Goal: Information Seeking & Learning: Learn about a topic

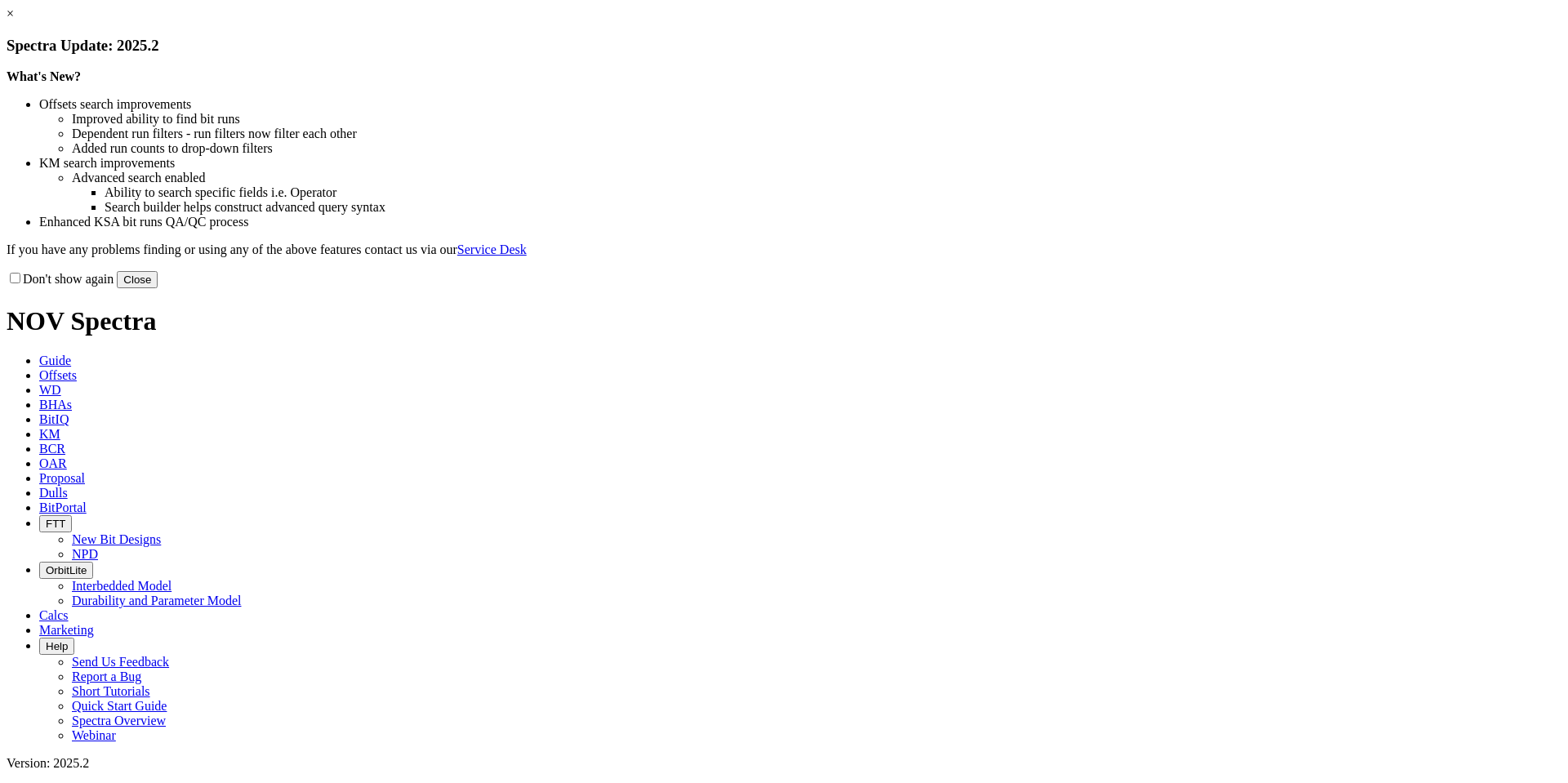
click at [14, 21] on link "×" at bounding box center [10, 13] width 7 height 14
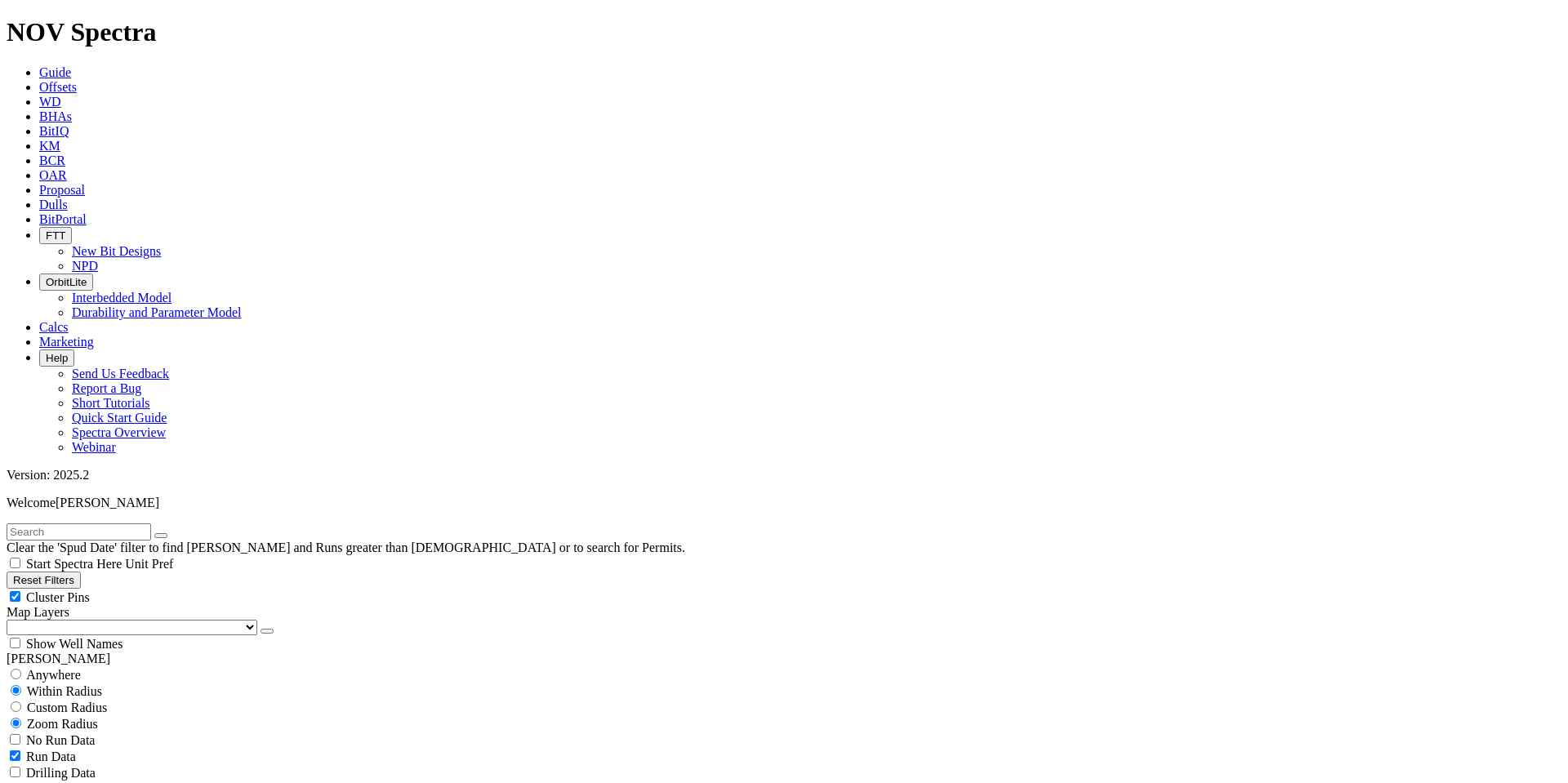
scroll to position [32764, 0]
click at [80, 571] on button "Reset Filters" at bounding box center [44, 580] width 75 height 17
checkbox input "true"
select select "8.75"
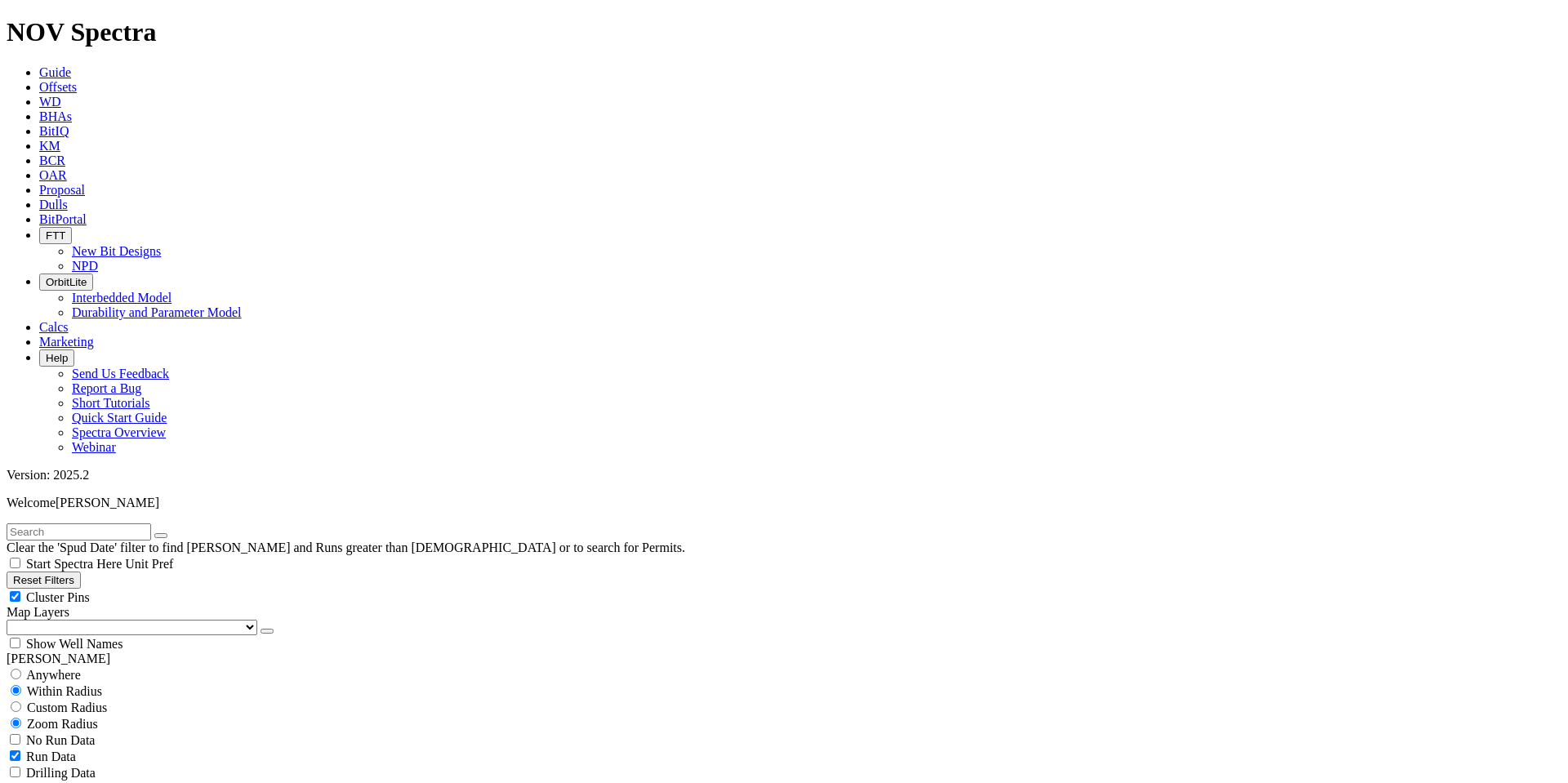
checkbox input "false"
select select "? number:8.75 ?"
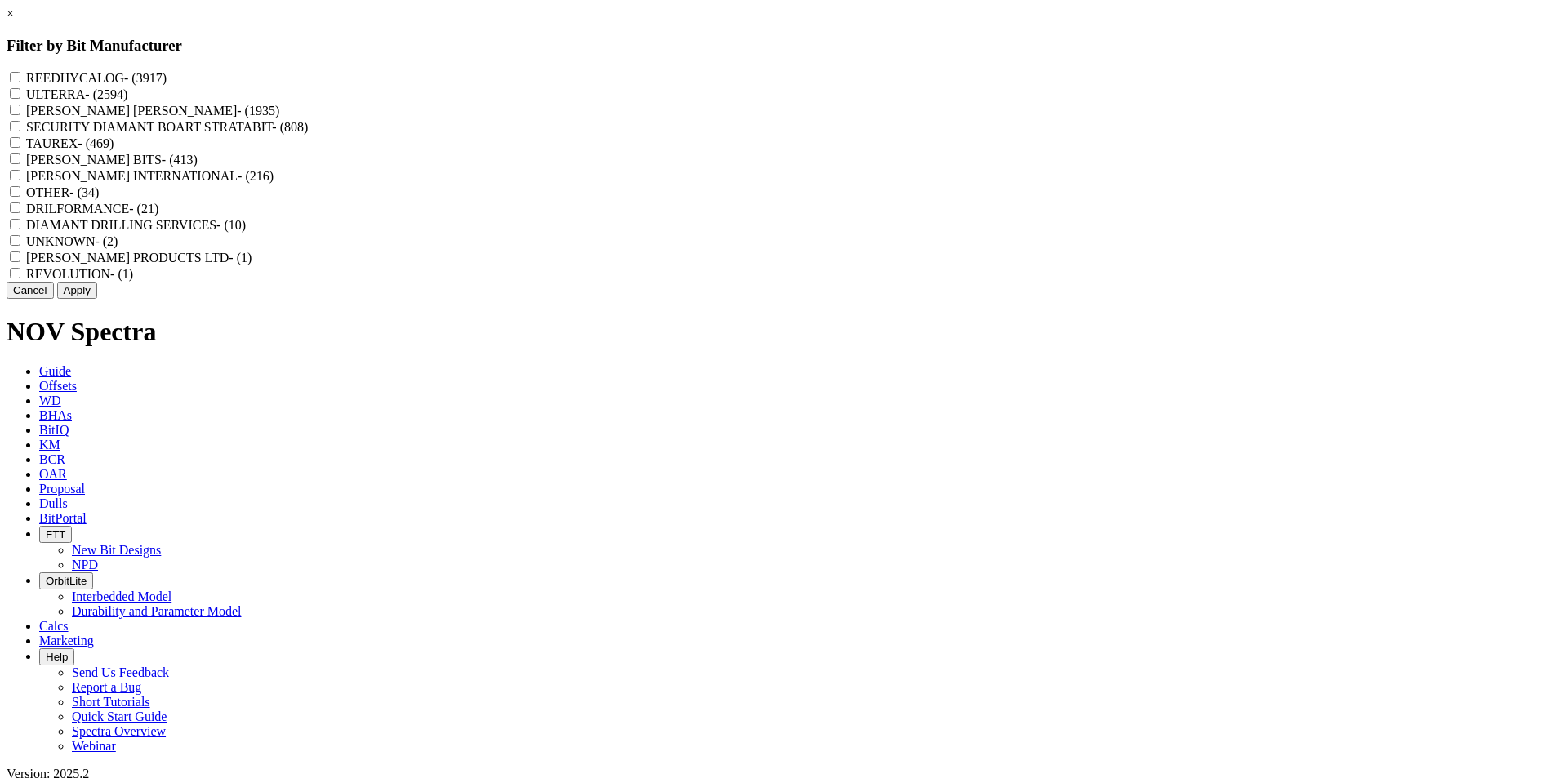
click at [167, 77] on label "REEDHYCALOG - (3917)" at bounding box center [96, 78] width 140 height 14
click at [21, 77] on input "REEDHYCALOG - (3917)" at bounding box center [15, 77] width 11 height 11
checkbox input "true"
click at [97, 299] on button "Apply" at bounding box center [77, 290] width 40 height 17
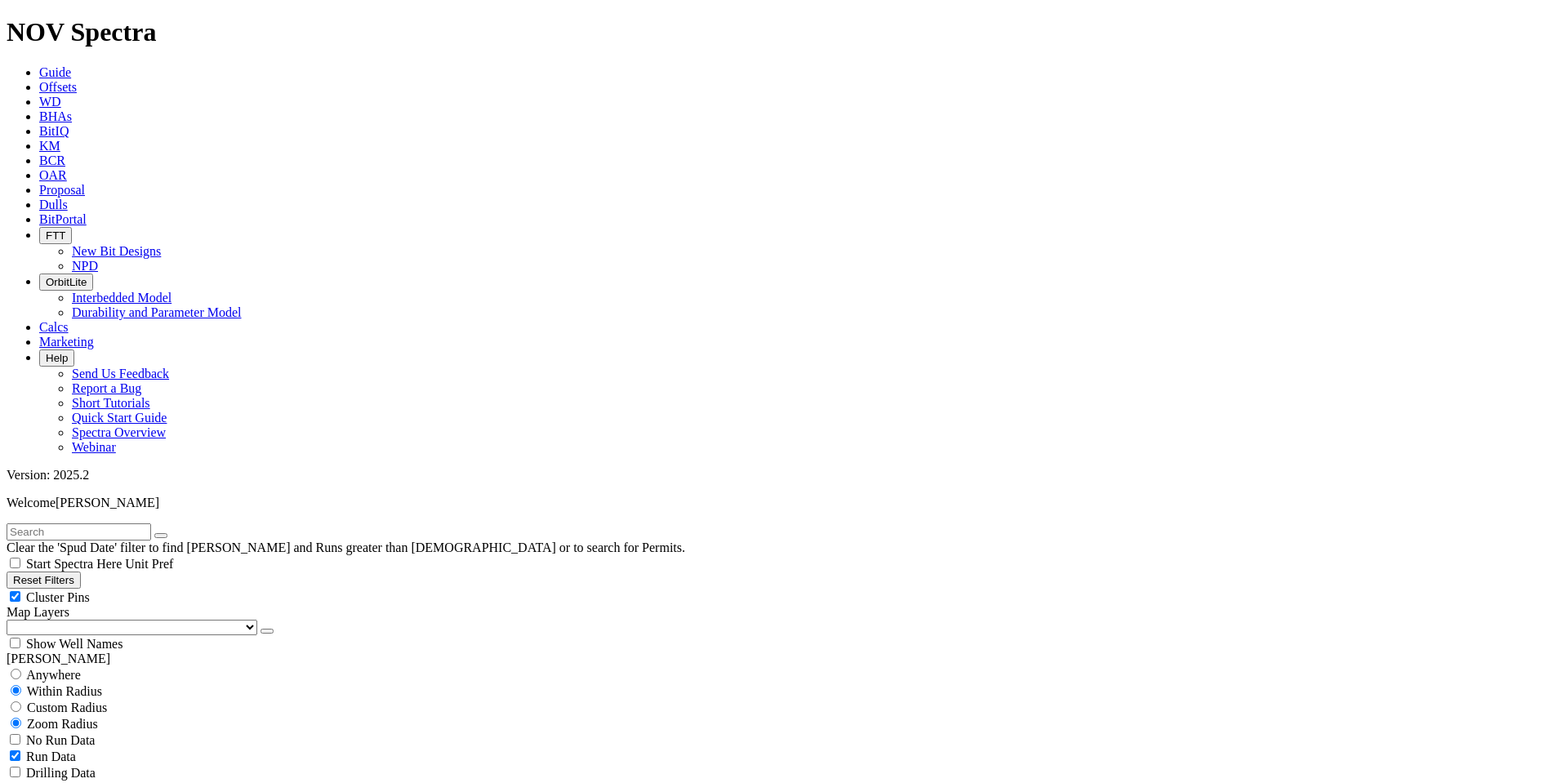
click at [91, 523] on input "text" at bounding box center [79, 532] width 144 height 17
type input "ae"
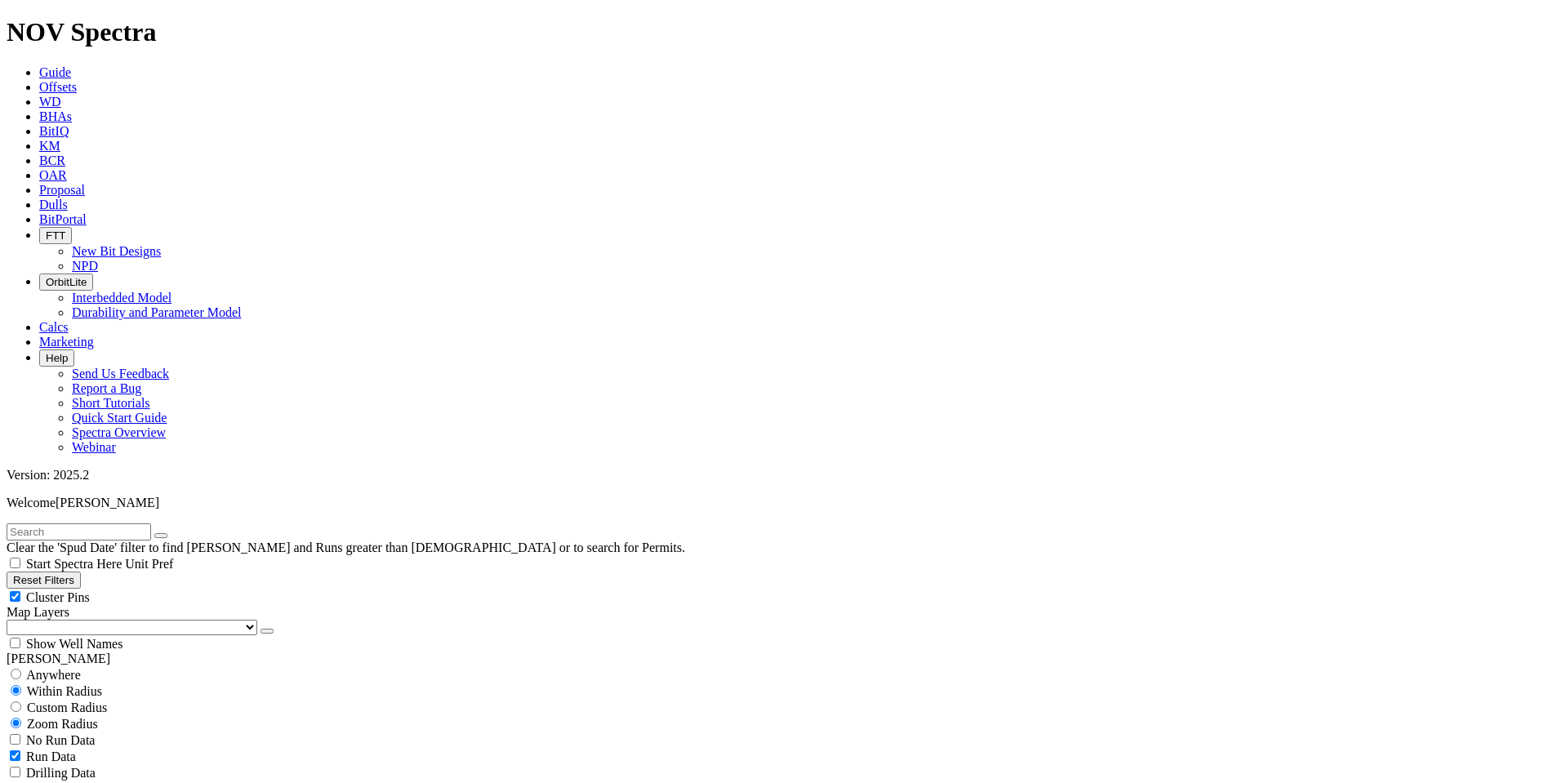
click at [80, 571] on button "Reset Filters" at bounding box center [44, 580] width 75 height 17
checkbox input "true"
select select
click at [76, 571] on button "Reset Filters" at bounding box center [44, 580] width 75 height 17
click at [109, 523] on input "text" at bounding box center [79, 532] width 144 height 17
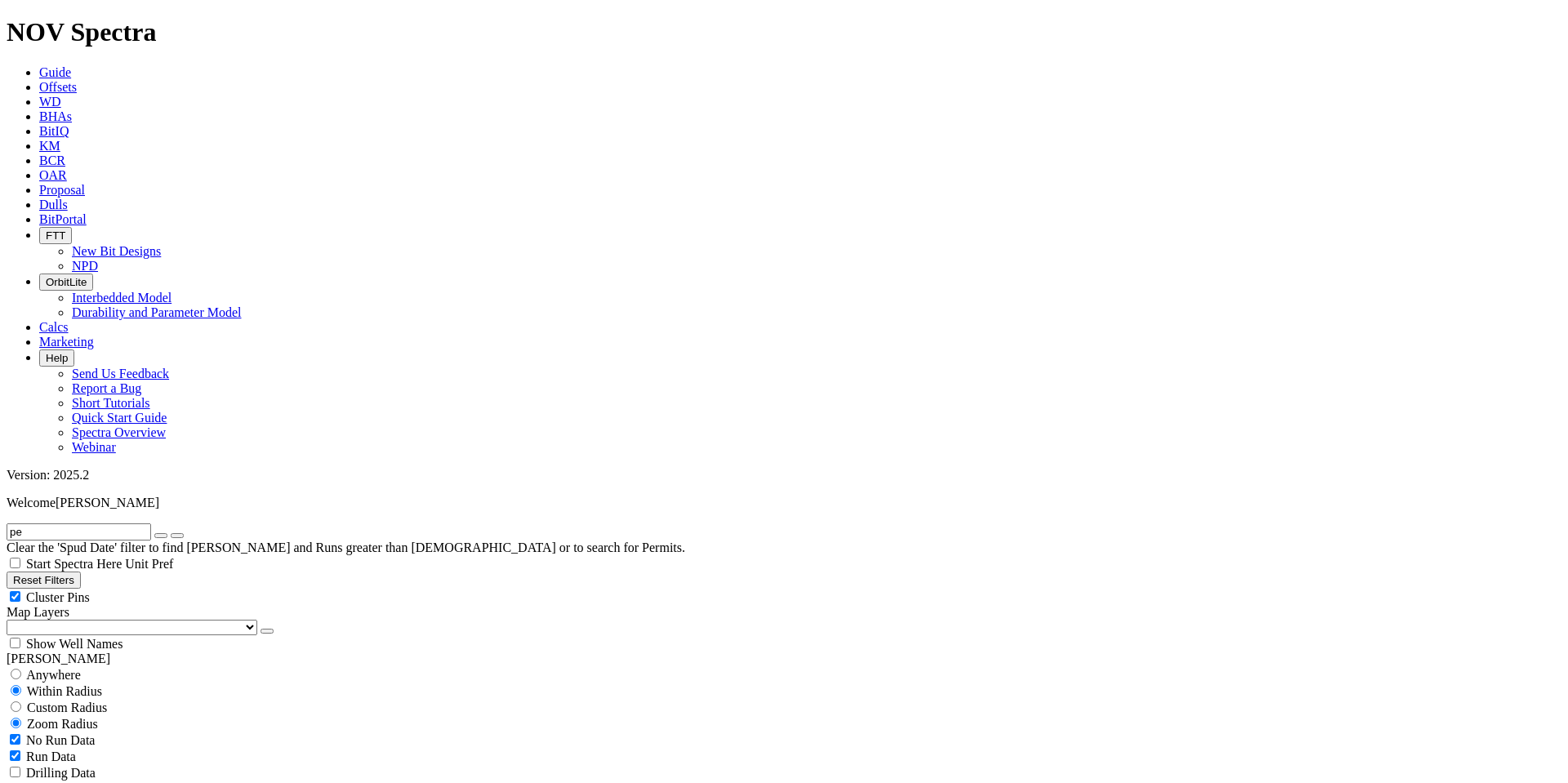
type input "p"
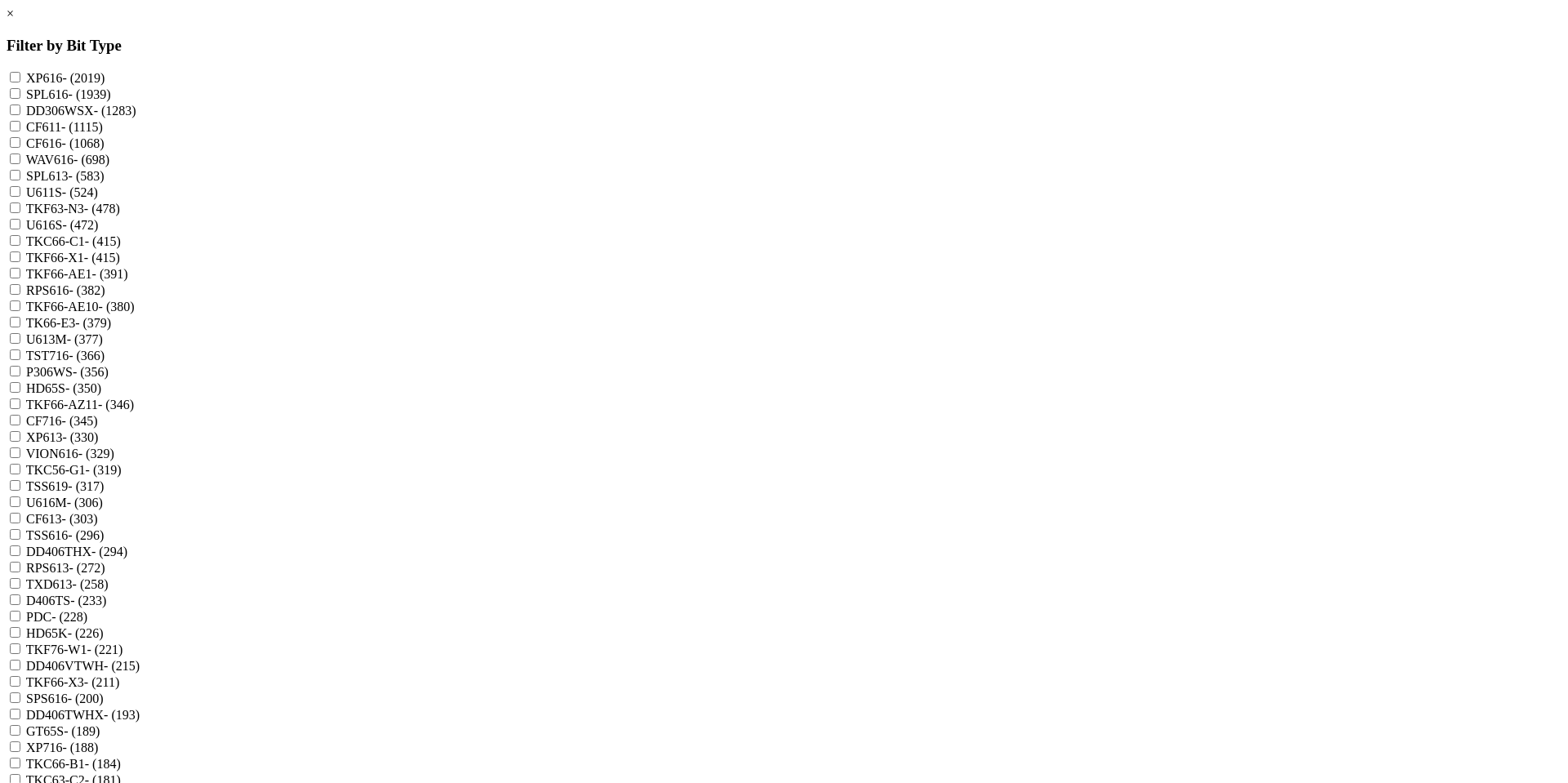
click at [14, 21] on link "×" at bounding box center [10, 13] width 7 height 14
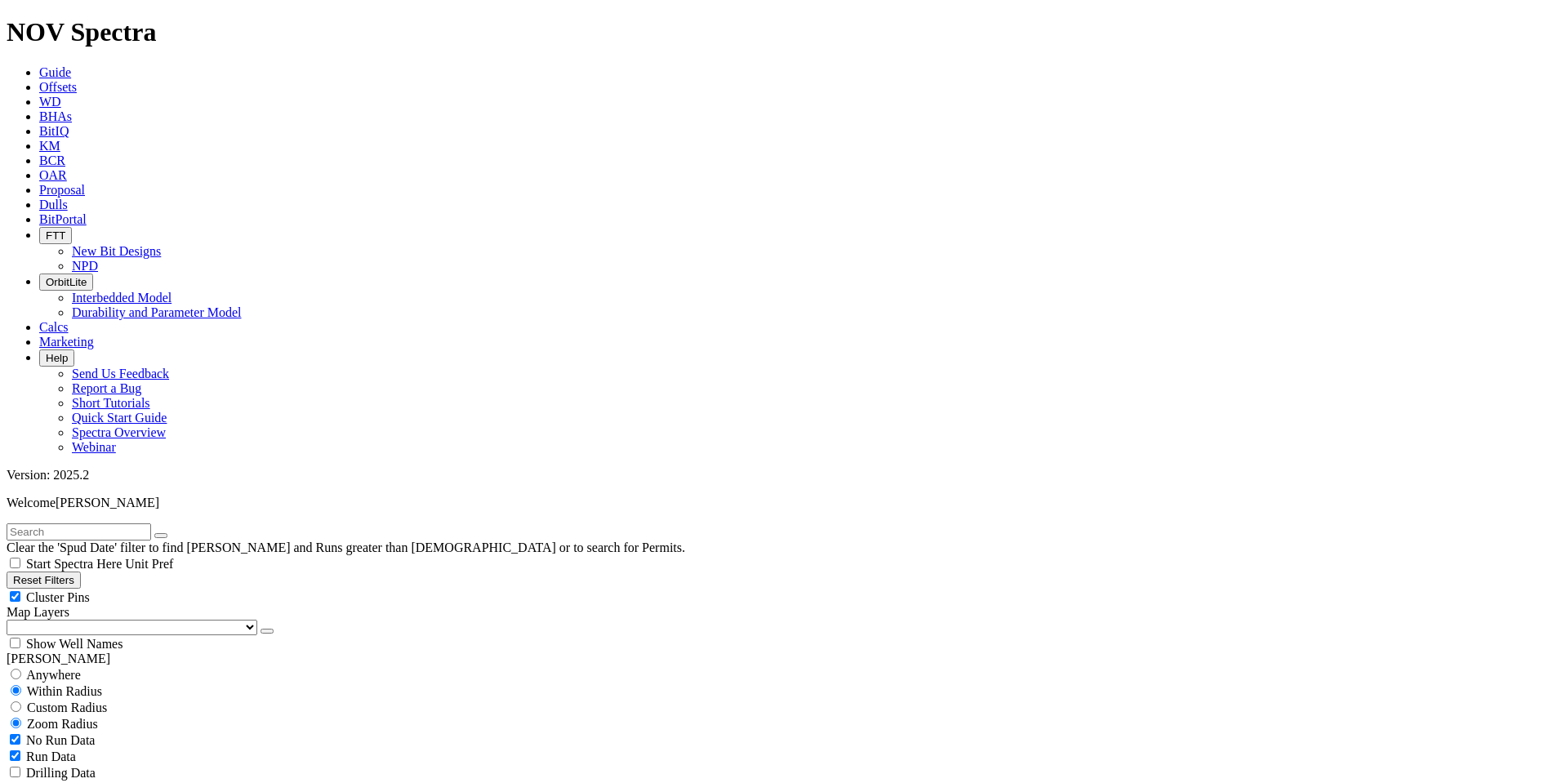
select select "9.875"
checkbox input "false"
select select "? number:9.875 ?"
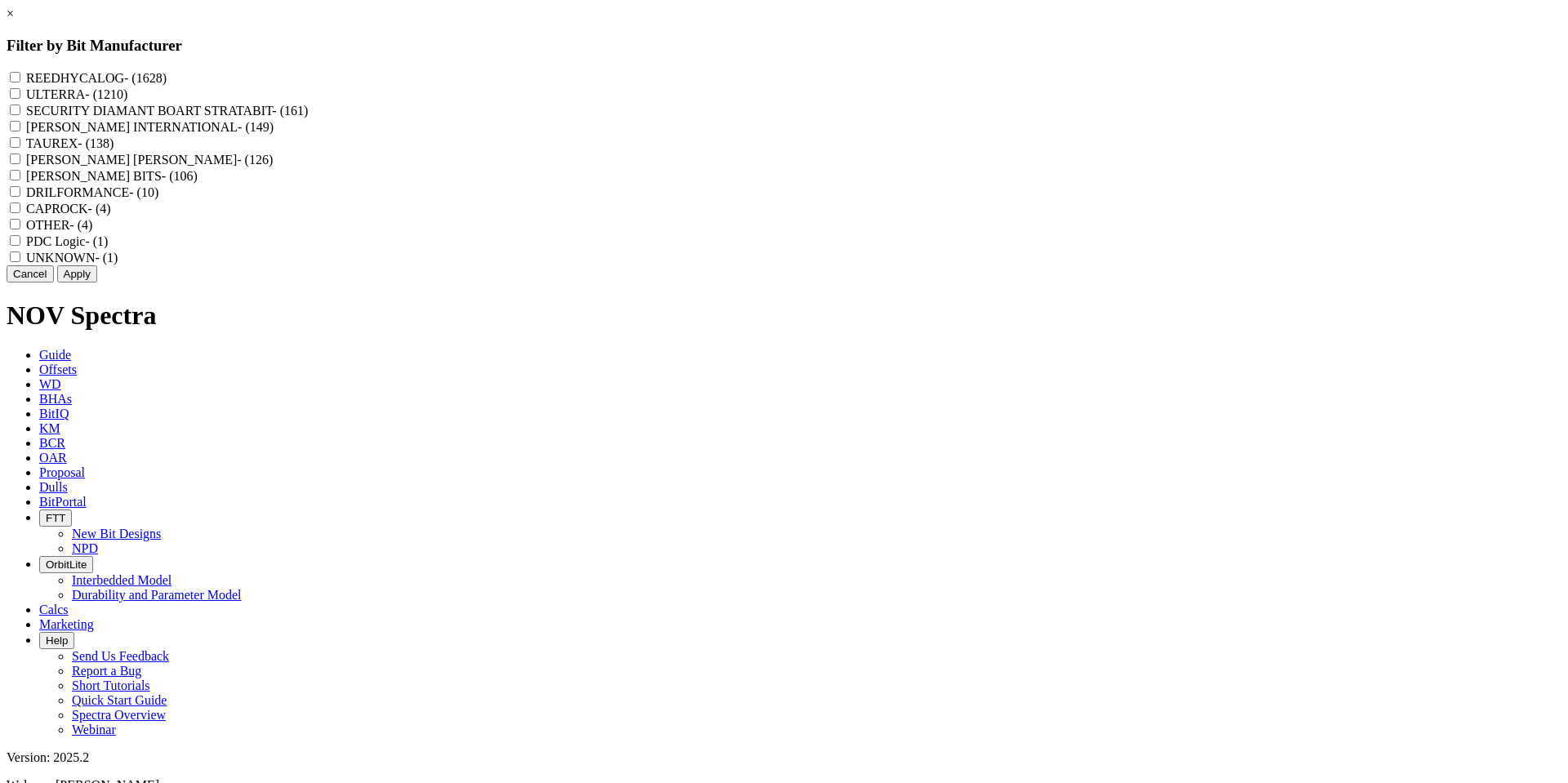
click at [167, 78] on label "REEDHYCALOG - (1628)" at bounding box center [96, 78] width 140 height 14
click at [21, 78] on input "REEDHYCALOG - (1628)" at bounding box center [15, 77] width 11 height 11
checkbox input "true"
click at [97, 283] on button "Apply" at bounding box center [77, 274] width 40 height 17
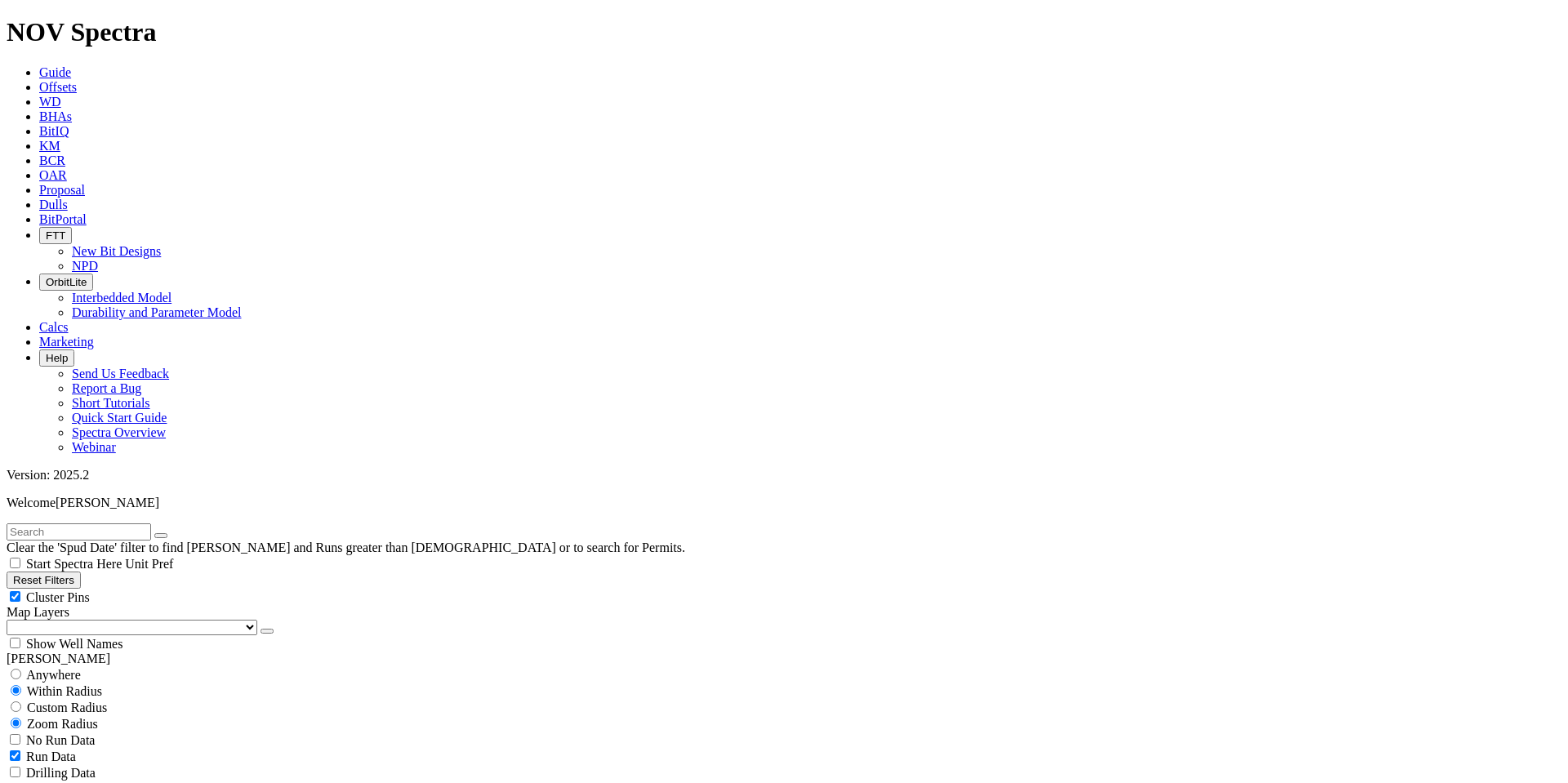
scroll to position [288, 0]
